Goal: Task Accomplishment & Management: Complete application form

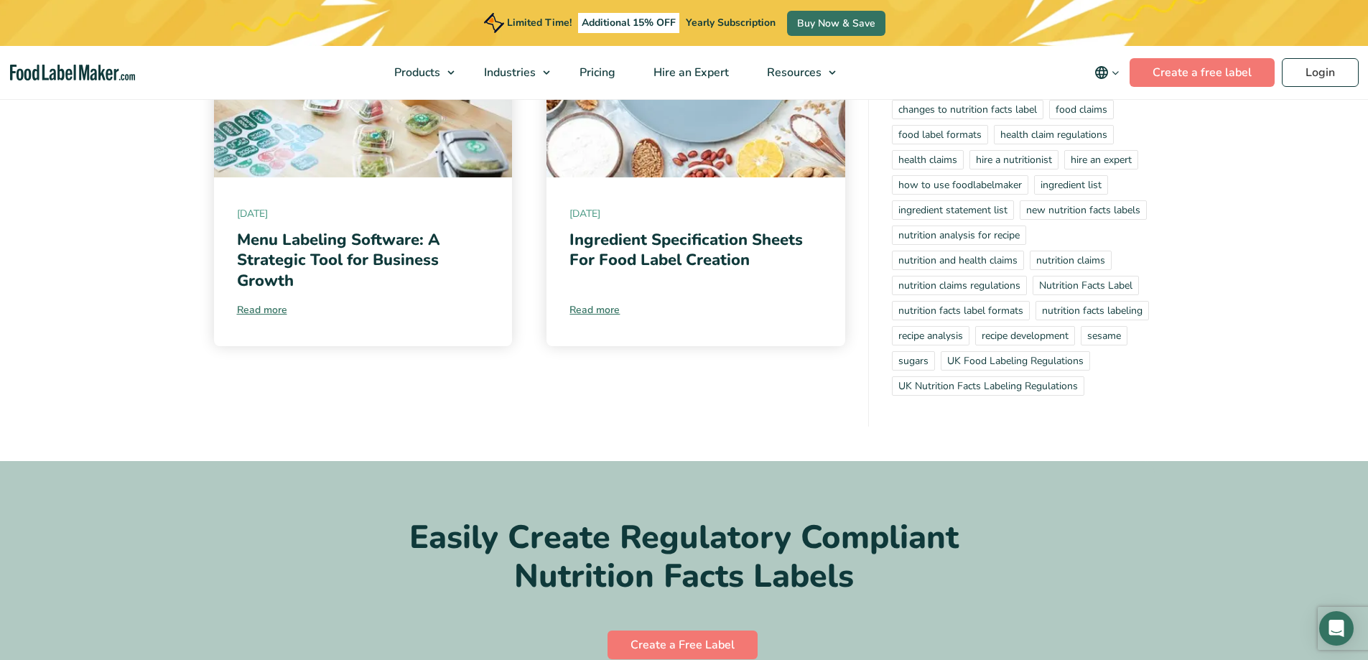
scroll to position [2873, 0]
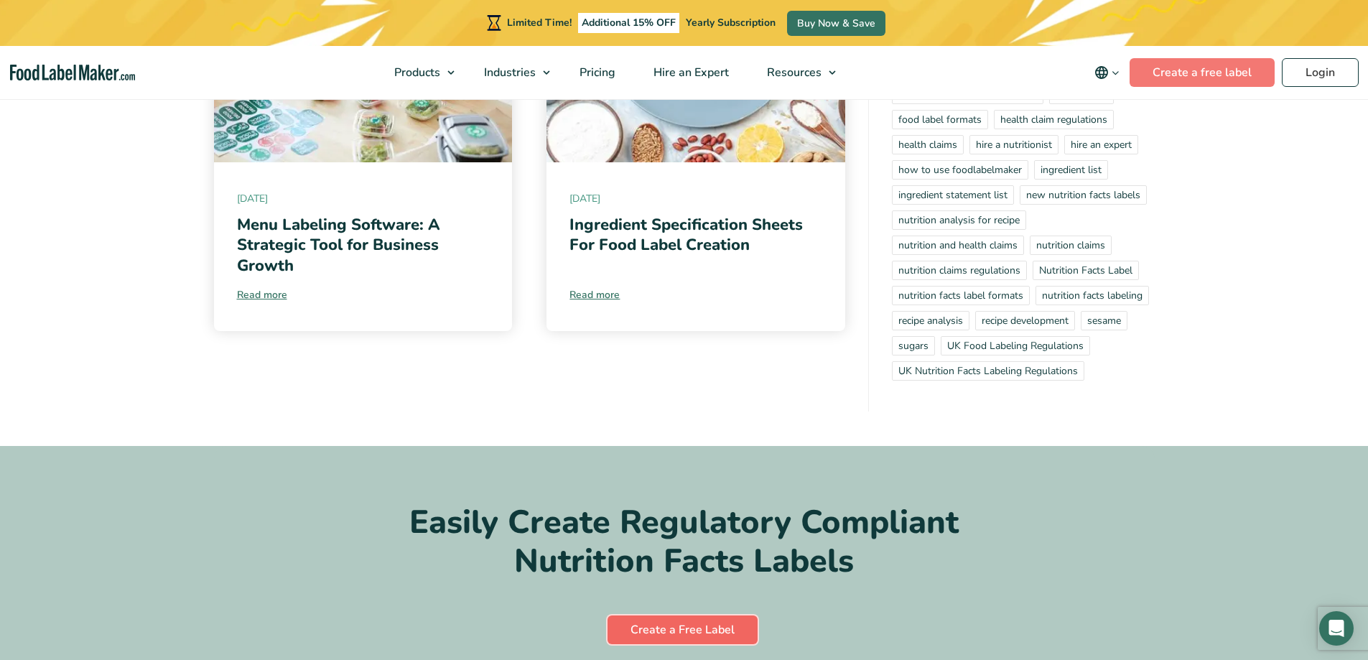
click at [694, 616] on link "Create a Free Label" at bounding box center [683, 630] width 150 height 29
